Goal: Information Seeking & Learning: Check status

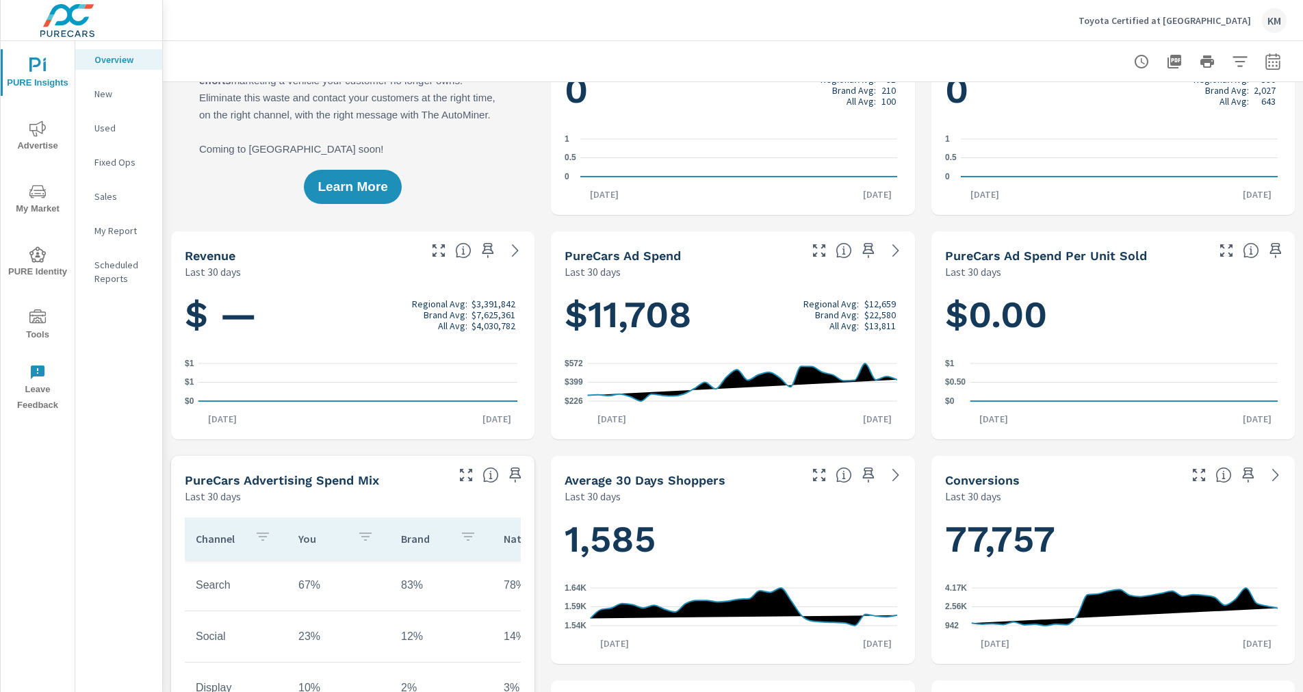
scroll to position [68, 0]
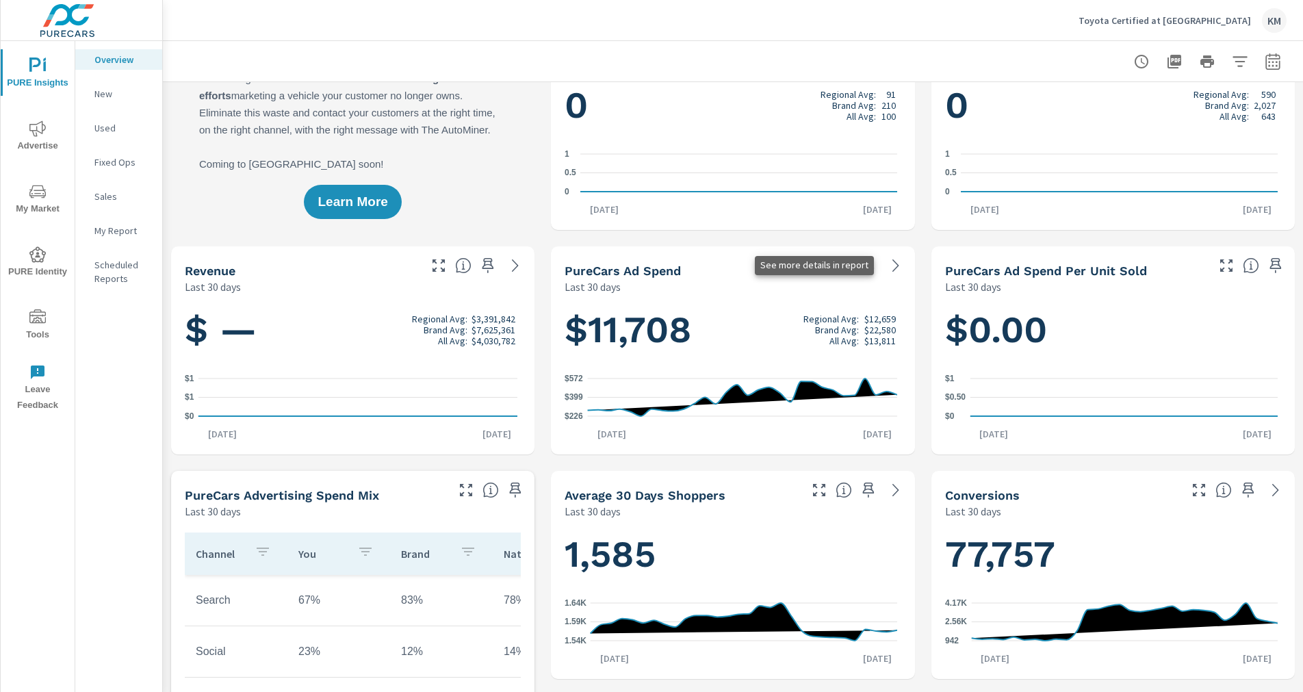
click at [888, 266] on icon at bounding box center [896, 265] width 16 height 16
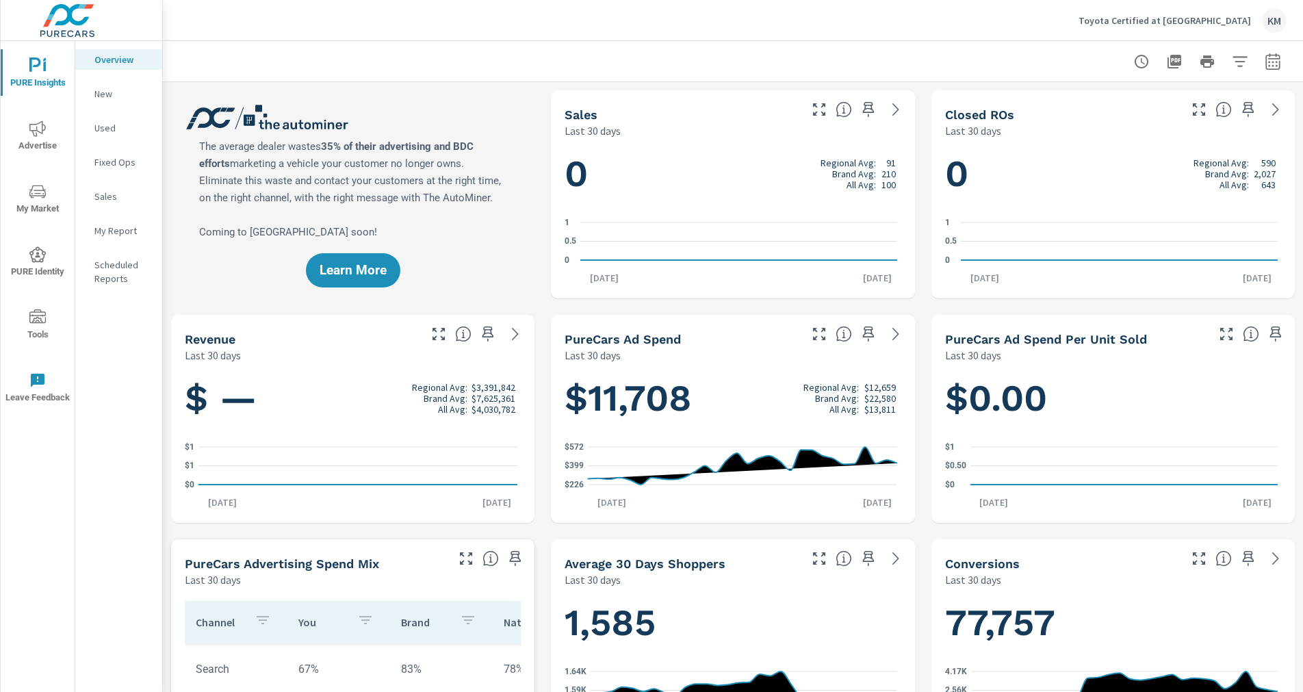
click at [1133, 61] on icon "button" at bounding box center [1141, 61] width 16 height 16
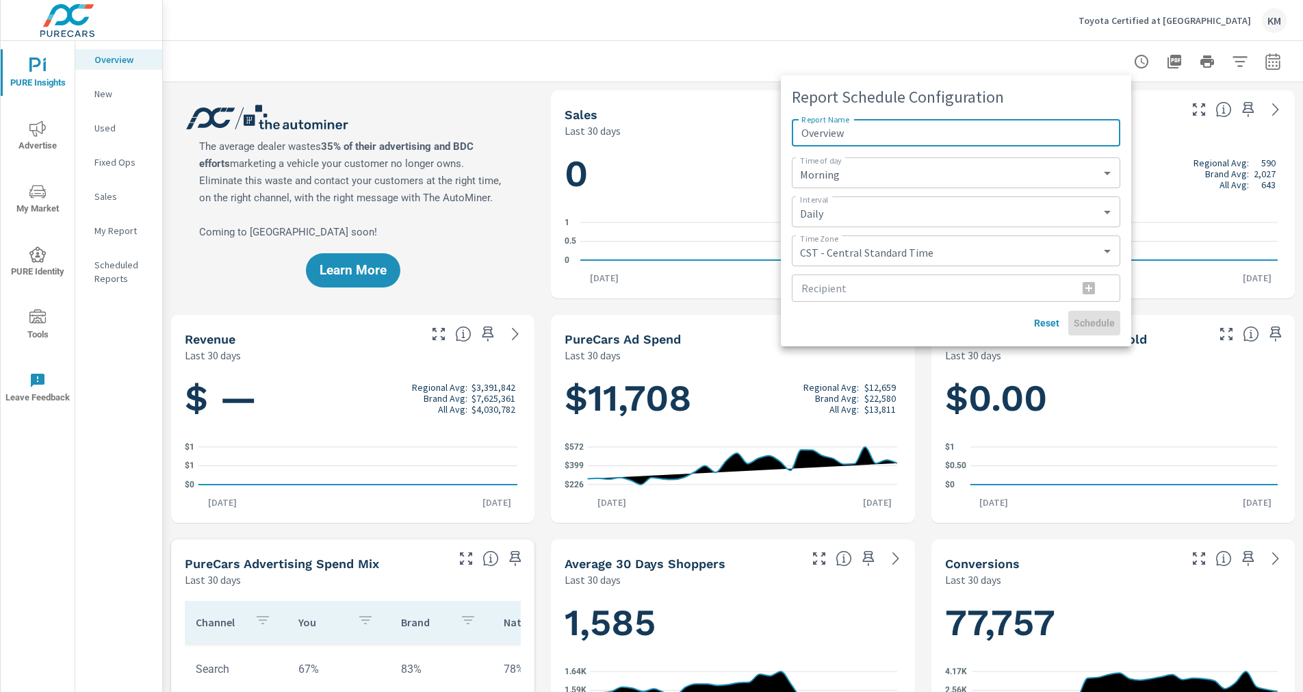
click at [1131, 62] on div at bounding box center [651, 346] width 1303 height 692
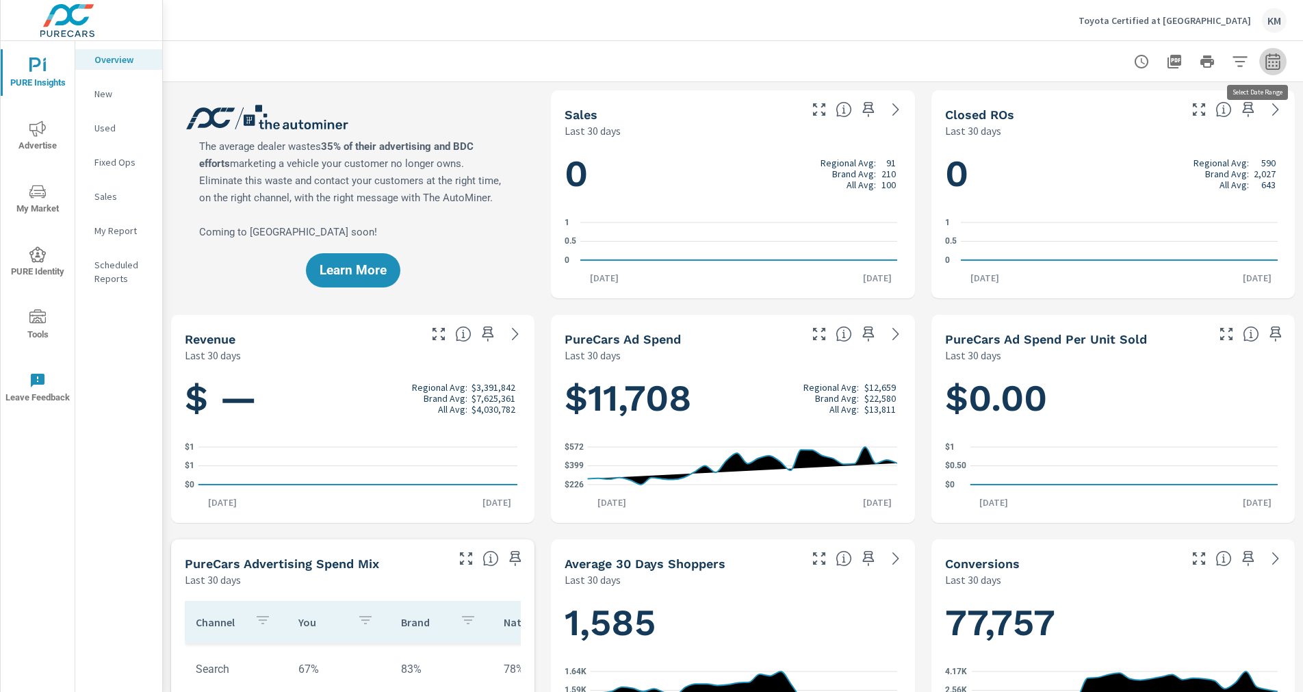
click at [1265, 62] on icon "button" at bounding box center [1273, 61] width 16 height 16
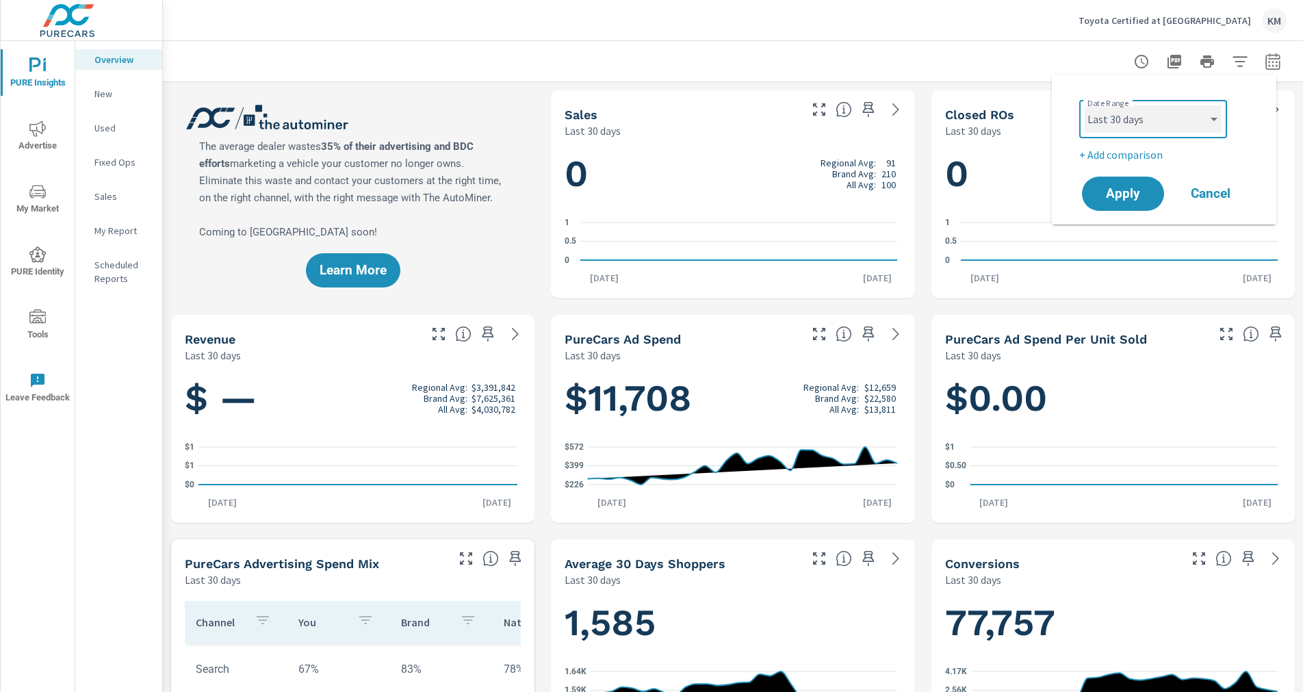
click at [1215, 116] on select "Custom [DATE] Last week Last 7 days Last 14 days Last 30 days Last 45 days Last…" at bounding box center [1153, 118] width 137 height 27
click at [1085, 105] on select "Custom [DATE] Last week Last 7 days Last 14 days Last 30 days Last 45 days Last…" at bounding box center [1153, 118] width 137 height 27
select select "Year to date"
click at [1118, 192] on span "Apply" at bounding box center [1123, 194] width 56 height 13
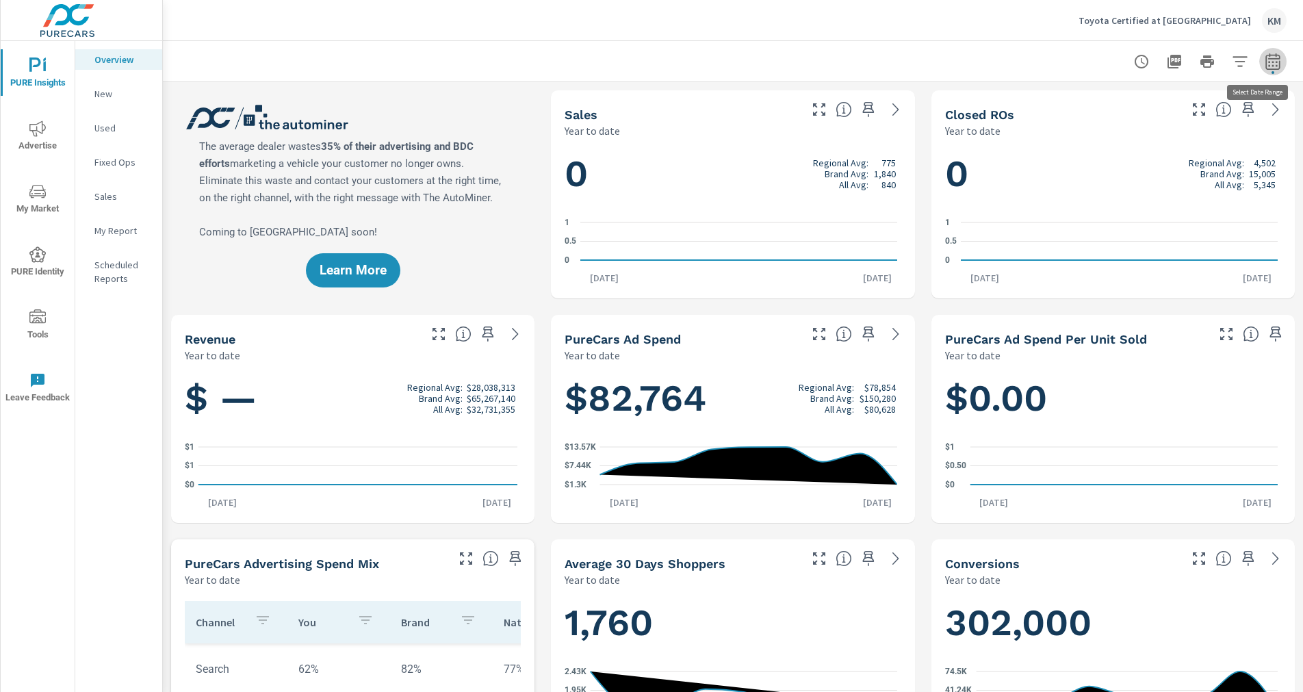
click at [1266, 68] on icon "button" at bounding box center [1273, 61] width 14 height 16
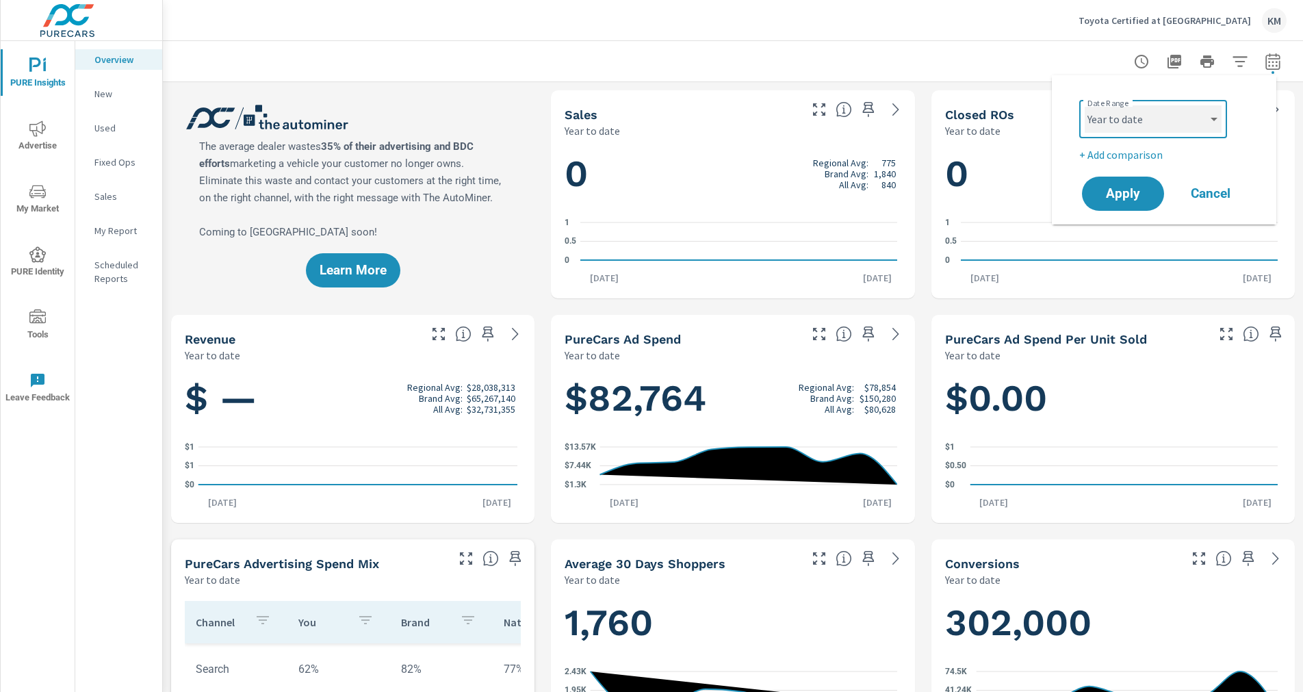
click at [1218, 119] on select "Custom [DATE] Last week Last 7 days Last 14 days Last 30 days Last 45 days Last…" at bounding box center [1153, 118] width 137 height 27
click at [1085, 105] on select "Custom [DATE] Last week Last 7 days Last 14 days Last 30 days Last 45 days Last…" at bounding box center [1153, 118] width 137 height 27
select select "custom"
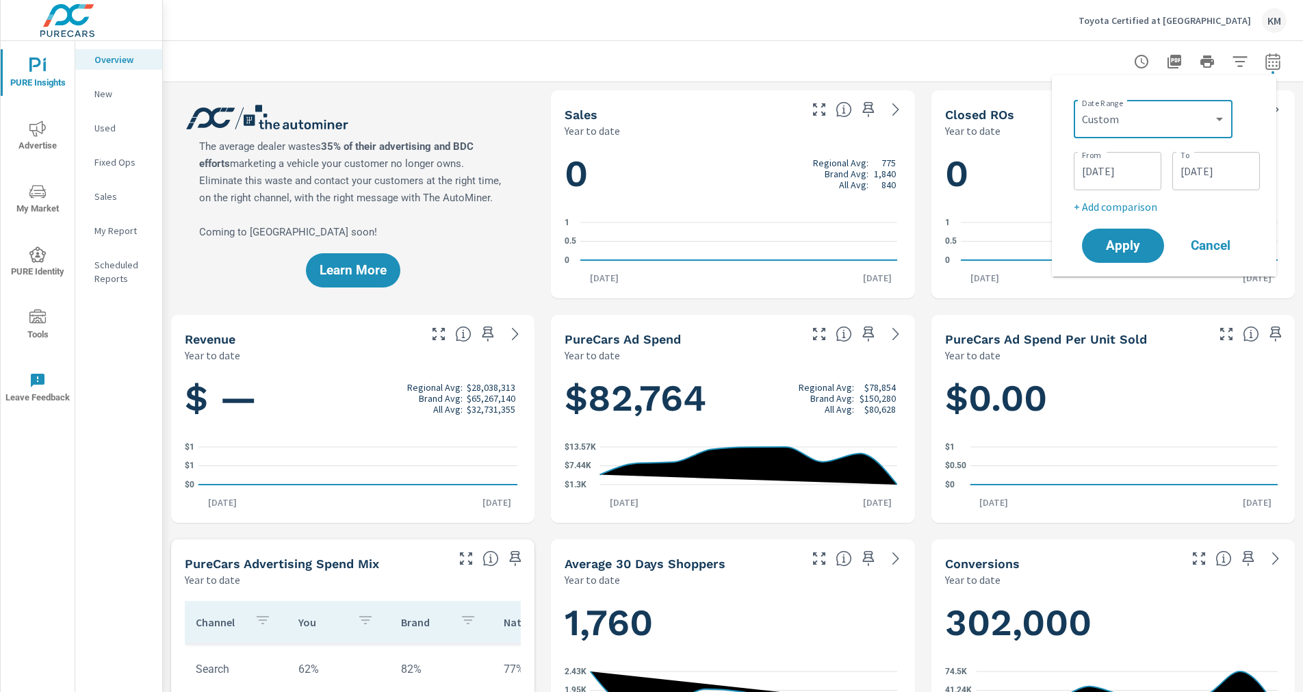
click at [1240, 168] on input "[DATE]" at bounding box center [1216, 170] width 77 height 27
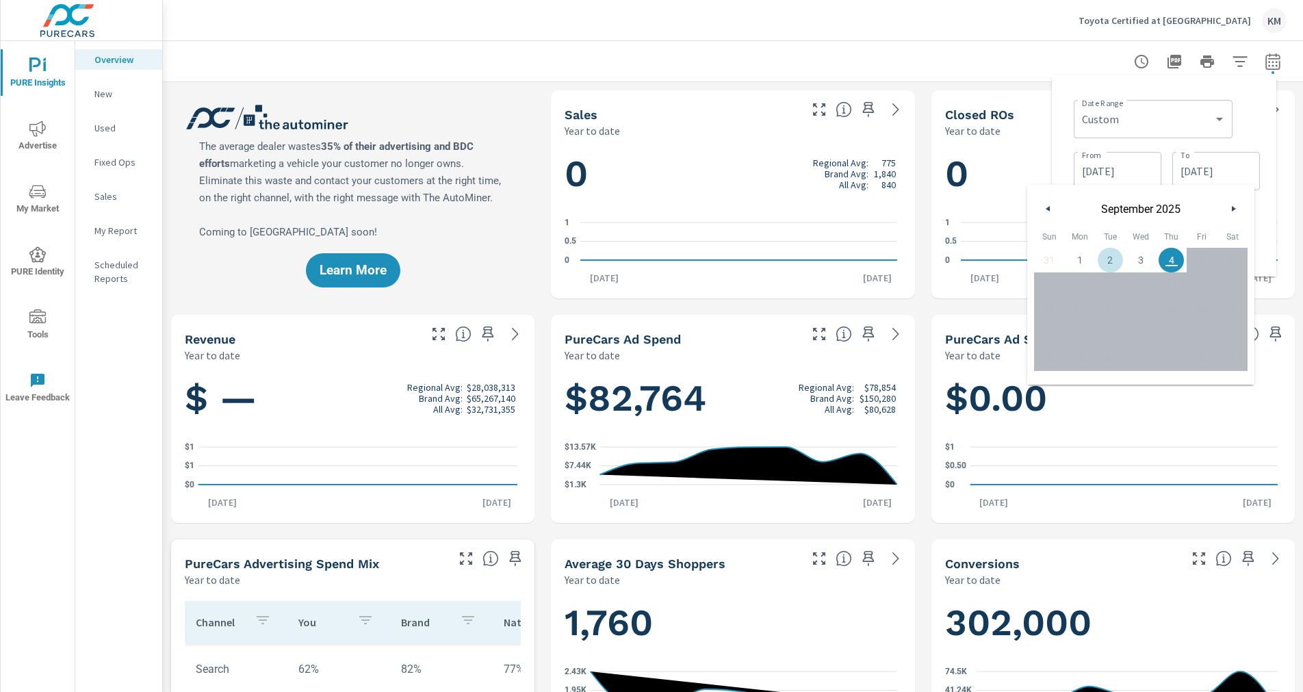
click at [1050, 205] on button "button" at bounding box center [1048, 209] width 16 height 16
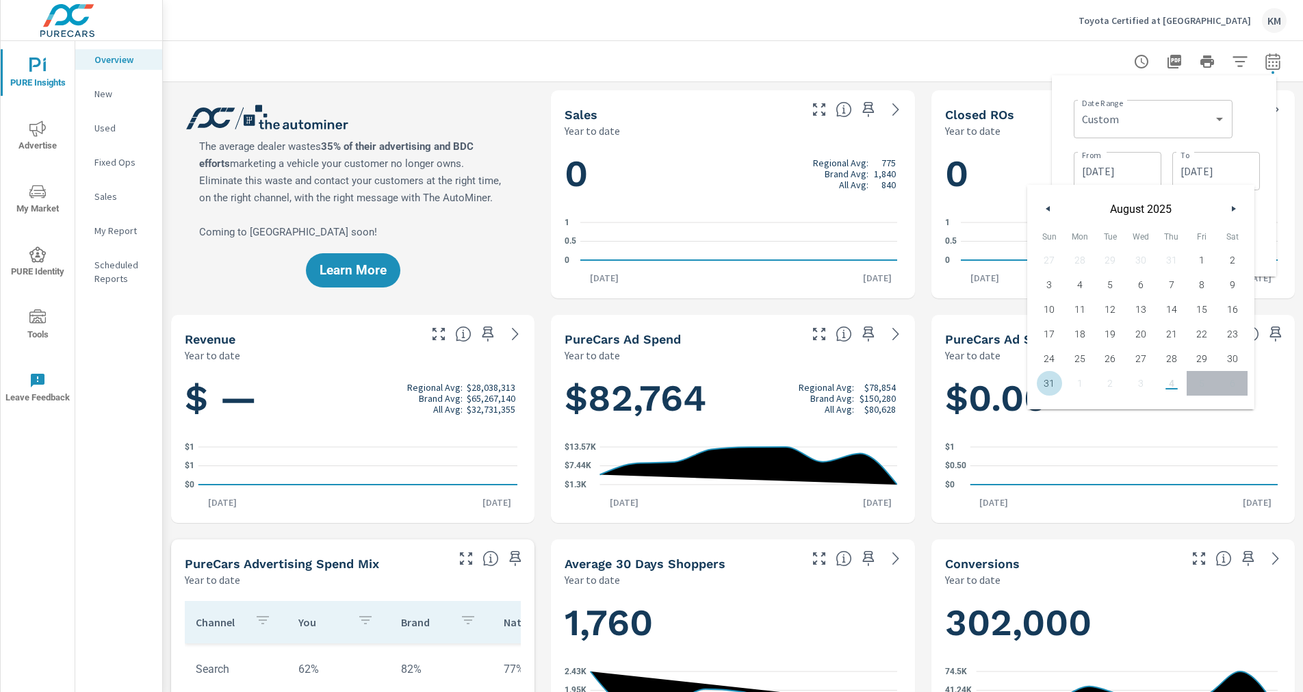
click at [1055, 382] on span "31" at bounding box center [1049, 383] width 31 height 18
type input "[DATE]"
click at [1036, 53] on div at bounding box center [732, 61] width 1107 height 40
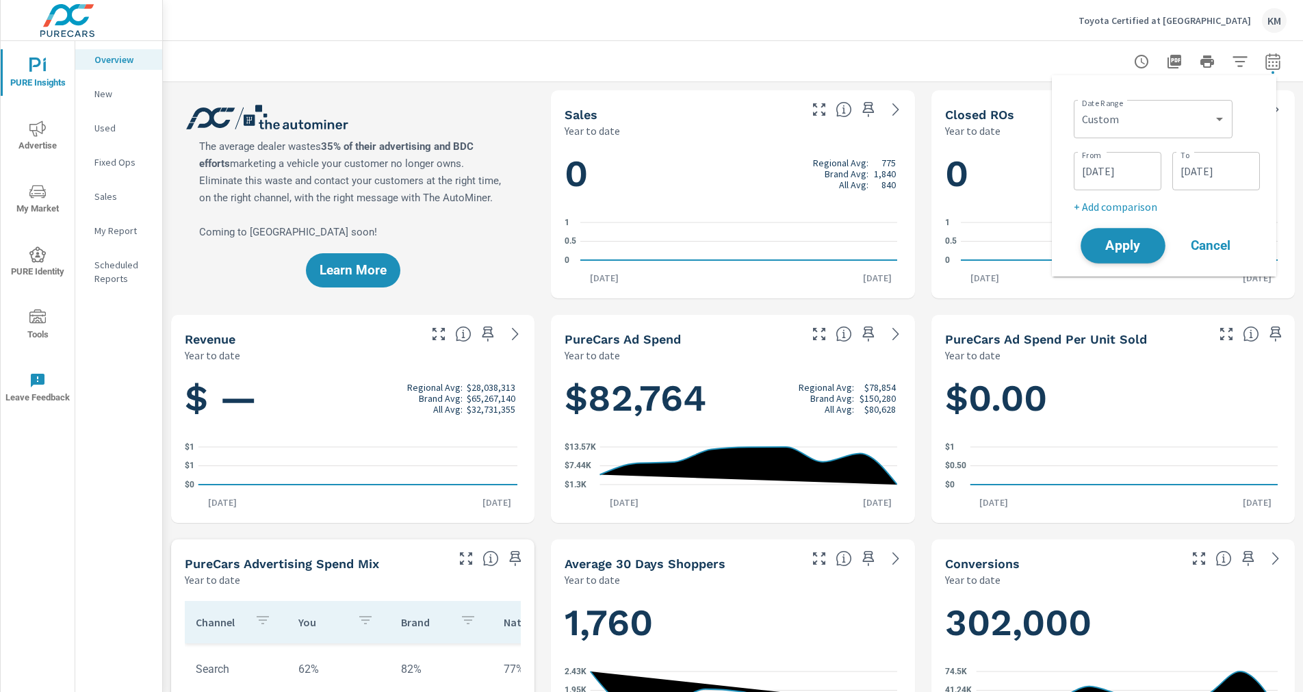
click at [1140, 253] on span "Apply" at bounding box center [1123, 246] width 56 height 13
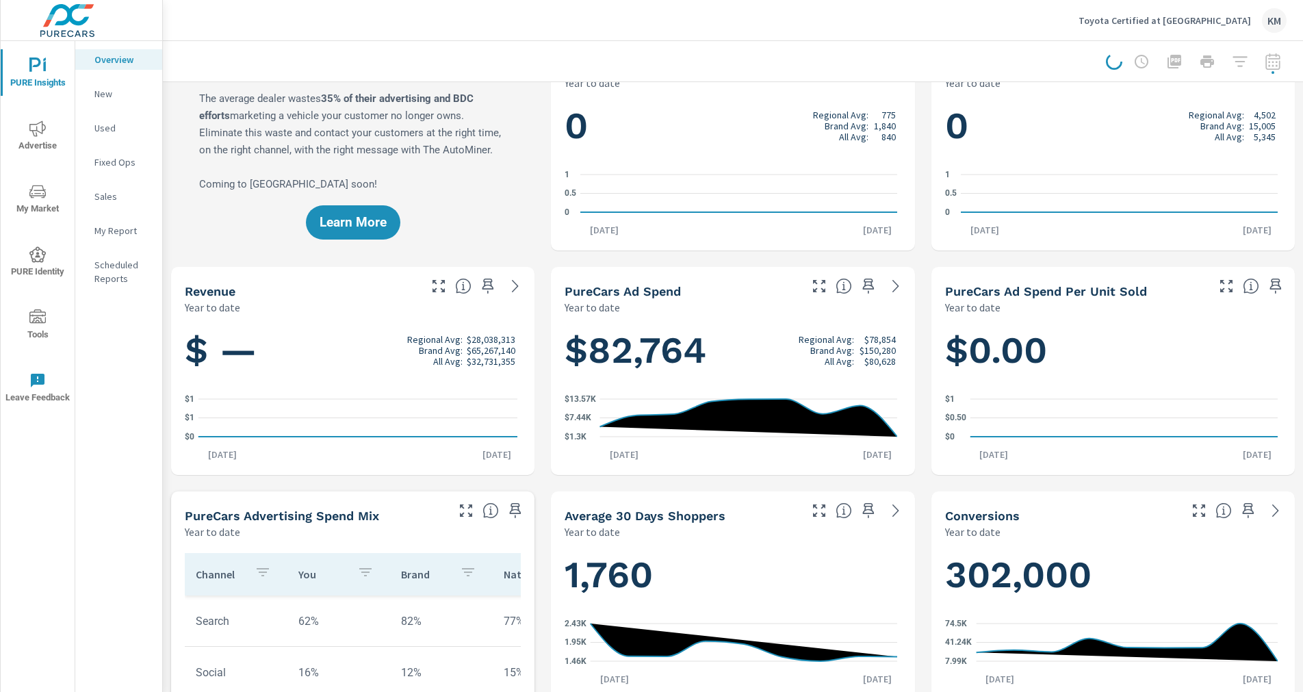
scroll to position [68, 0]
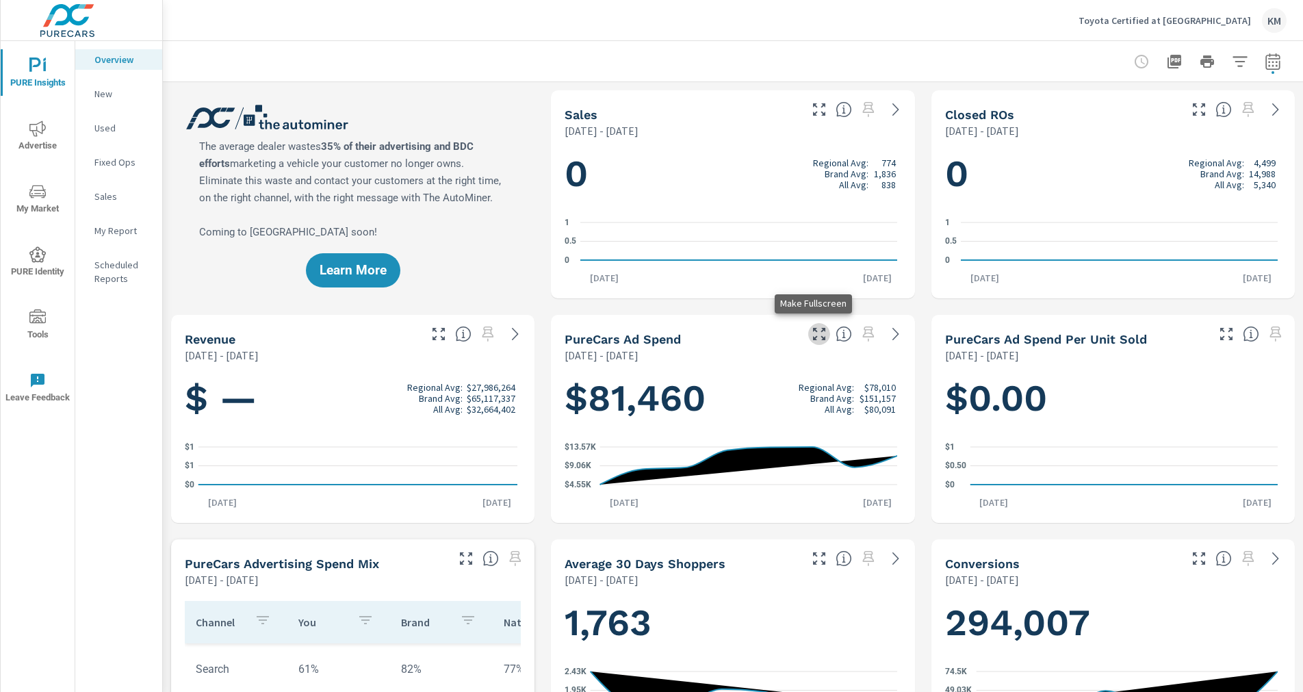
click at [812, 337] on icon "button" at bounding box center [819, 334] width 16 height 16
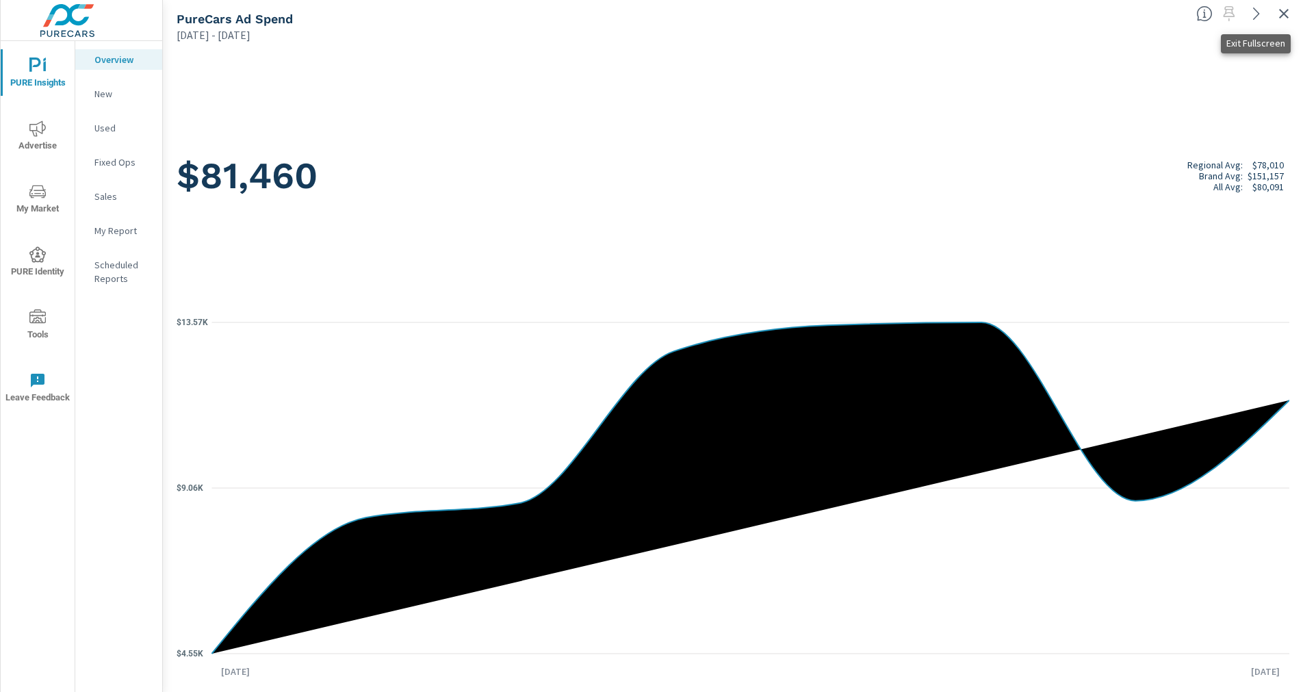
click at [1286, 10] on icon "button" at bounding box center [1284, 13] width 16 height 16
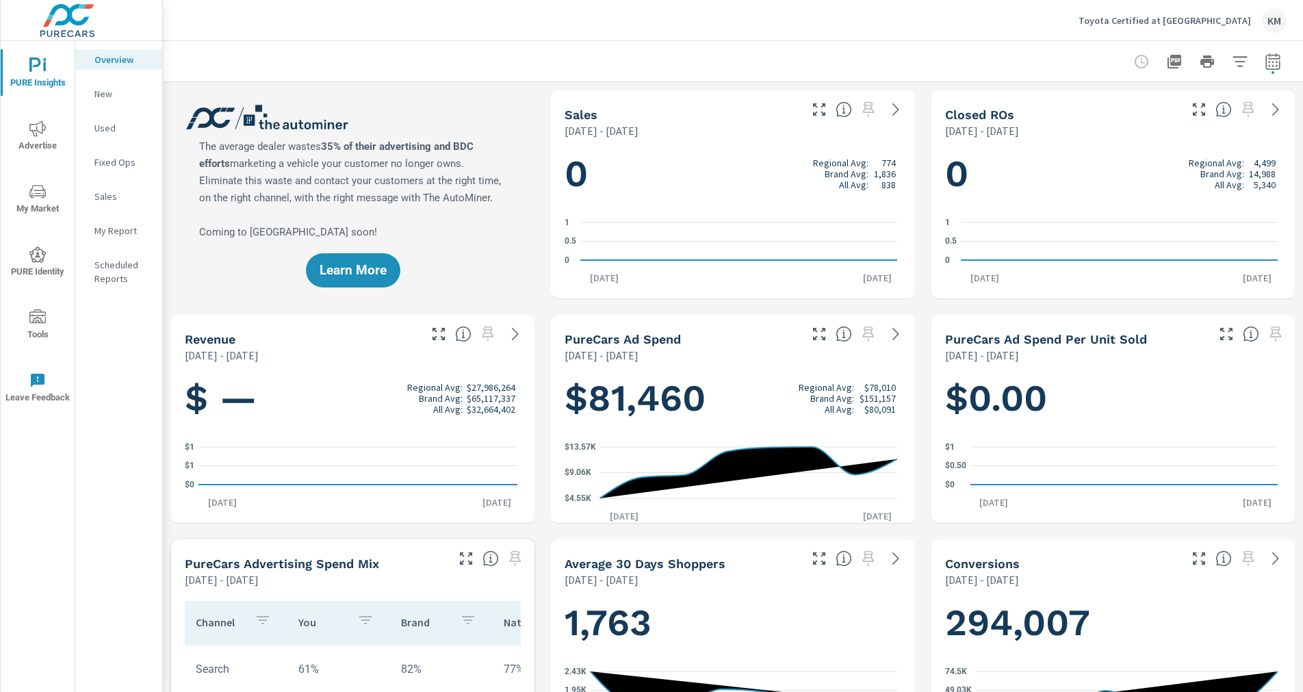
drag, startPoint x: 757, startPoint y: 367, endPoint x: 735, endPoint y: 418, distance: 55.8
click at [735, 418] on h1 "$81,460 Regional Avg: $78,010 Brand Avg: $151,157 All Avg: $80,091" at bounding box center [733, 398] width 336 height 47
drag, startPoint x: 759, startPoint y: 421, endPoint x: 743, endPoint y: 424, distance: 16.1
click at [743, 424] on div "$81,460 Regional Avg: $78,010 Brand Avg: $151,157 All Avg: $80,091 $4.55K $9.06…" at bounding box center [732, 442] width 352 height 149
click at [114, 123] on p "Used" at bounding box center [122, 128] width 57 height 14
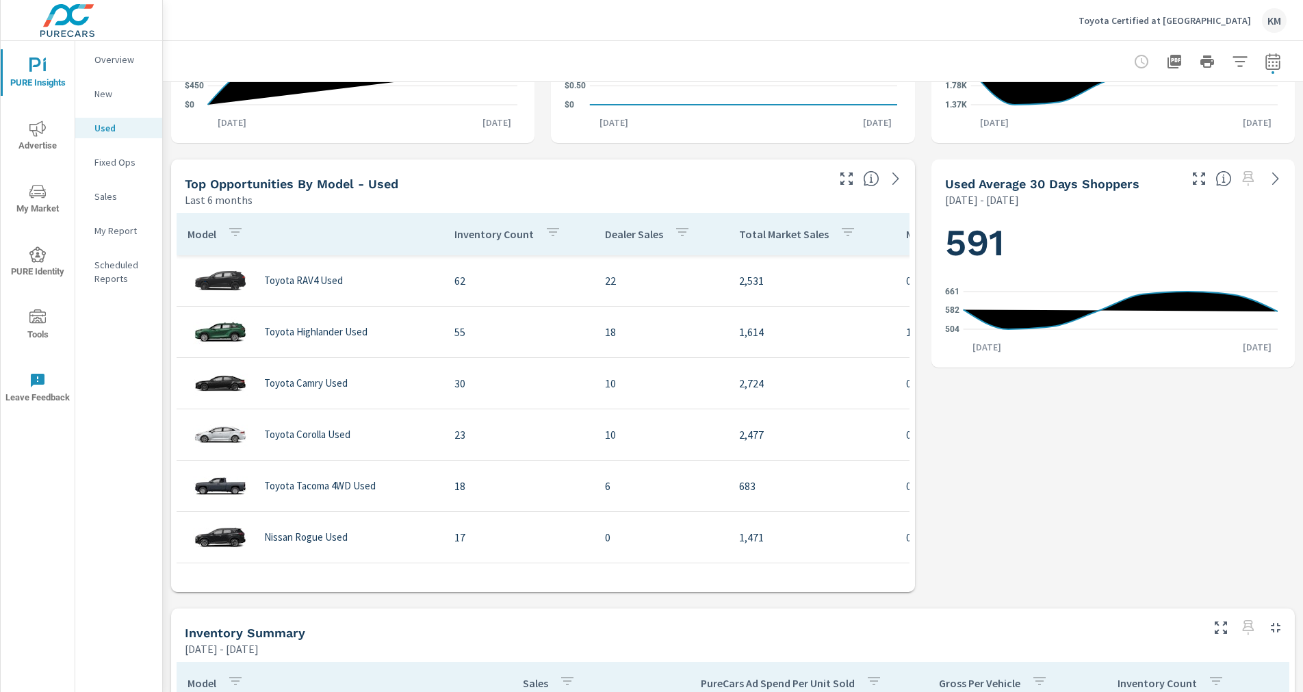
scroll to position [411, 0]
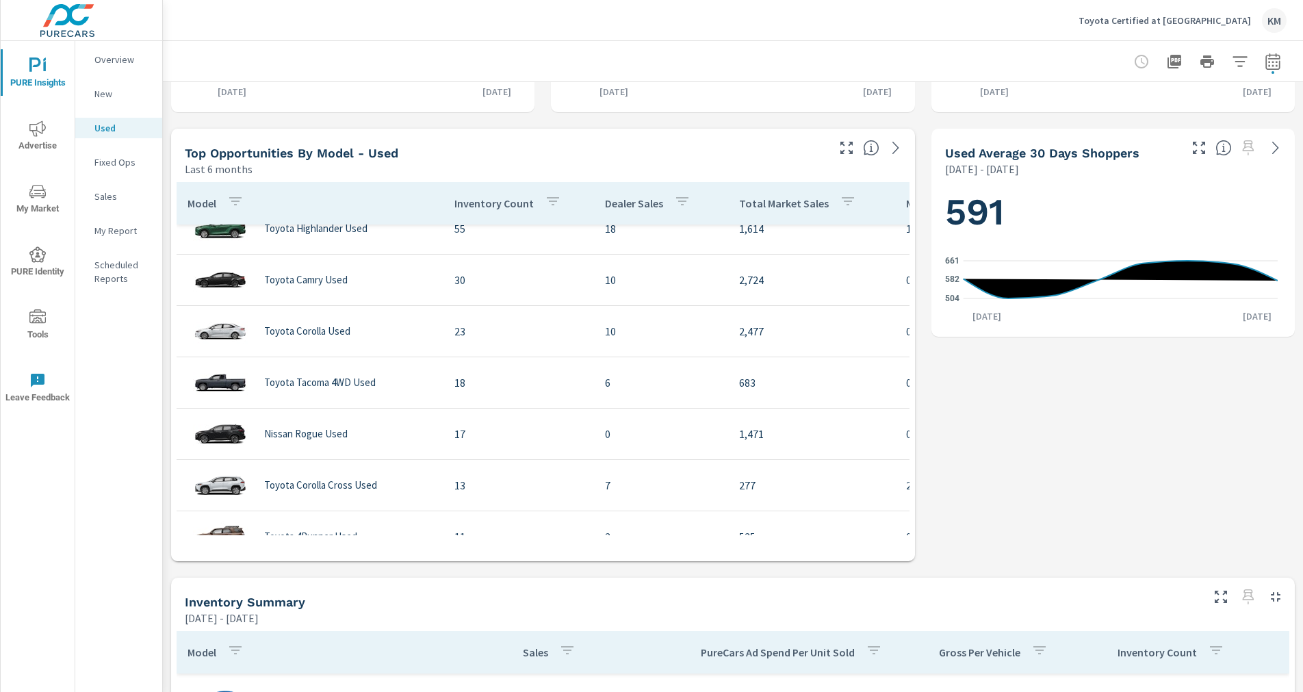
scroll to position [68, 0]
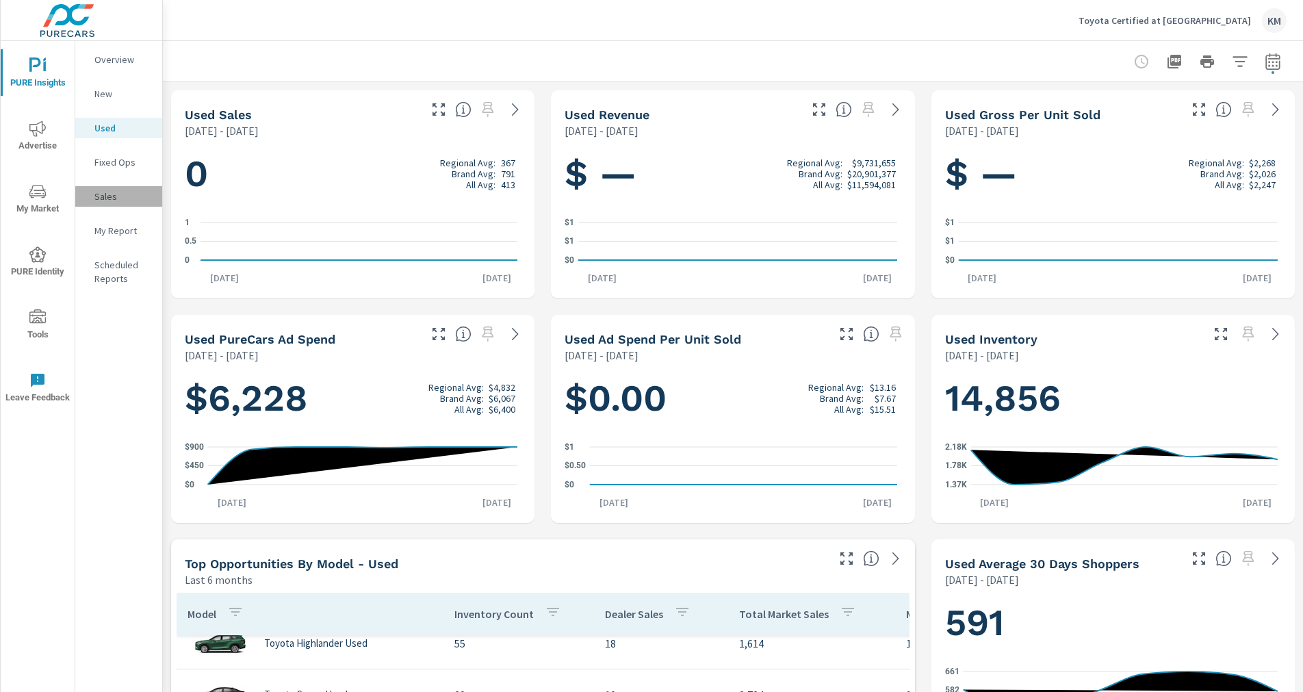
click at [113, 194] on p "Sales" at bounding box center [122, 197] width 57 height 14
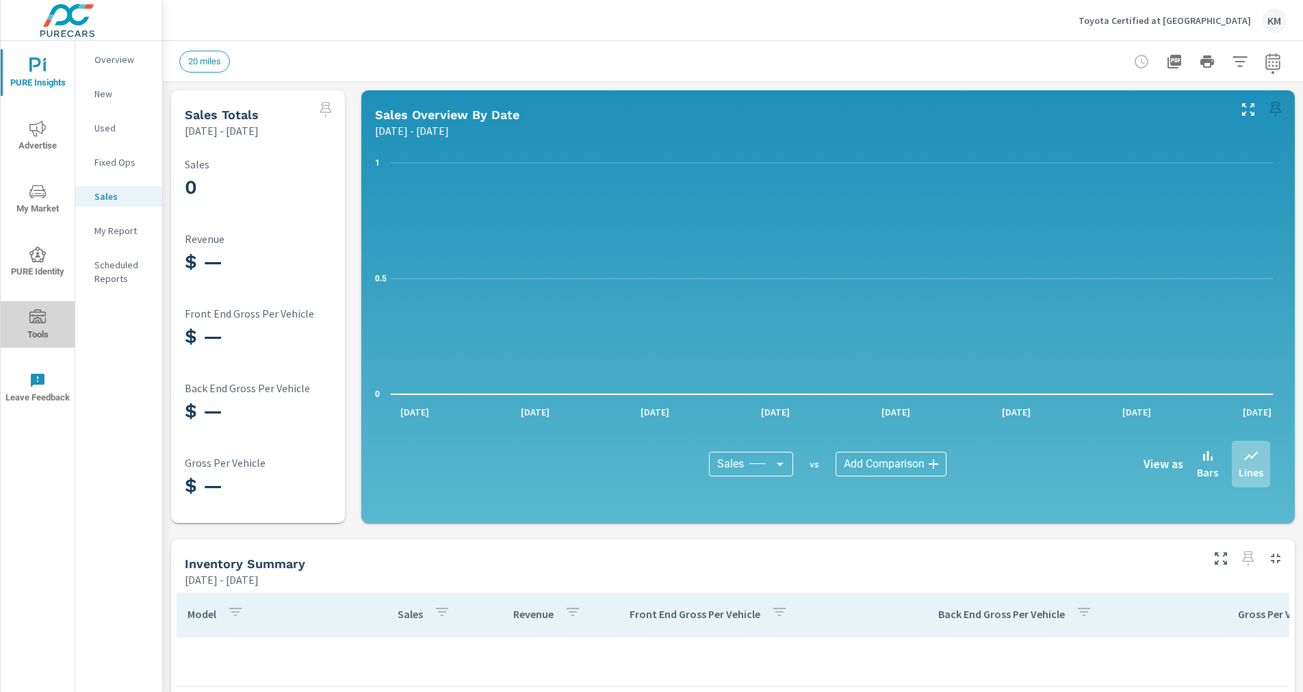
click at [30, 316] on icon "nav menu" at bounding box center [37, 317] width 16 height 16
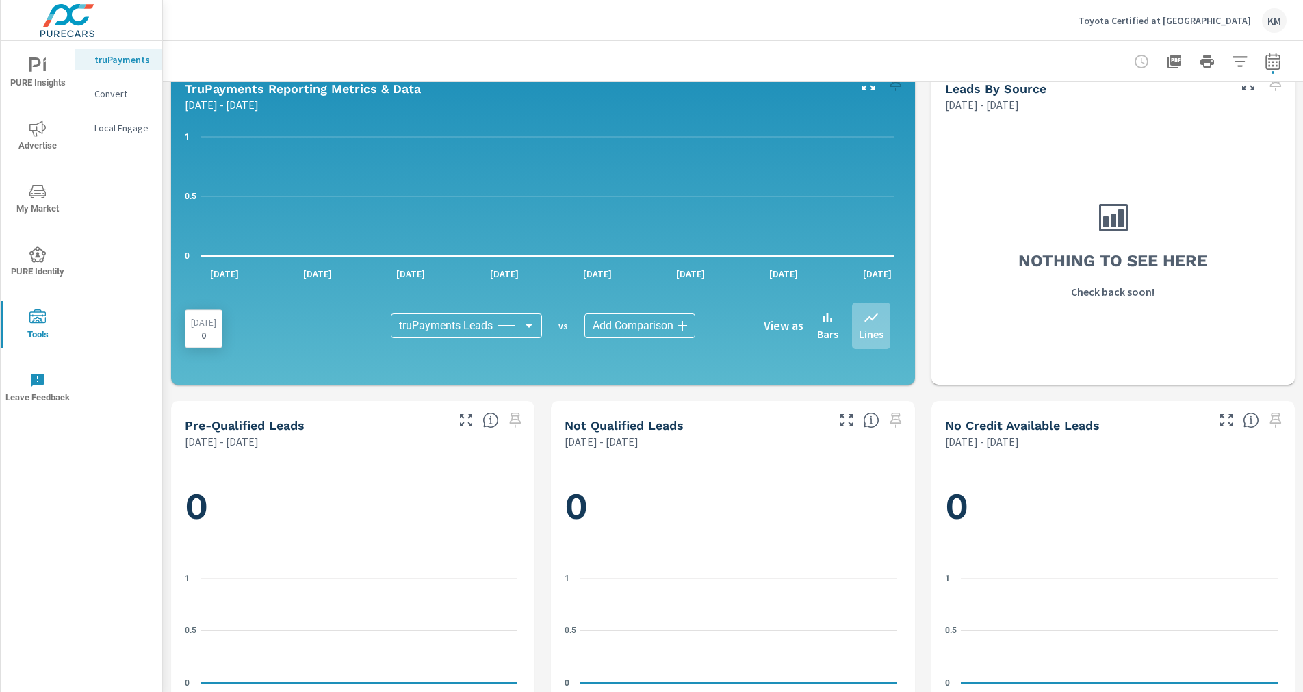
scroll to position [205, 0]
